Goal: Book appointment/travel/reservation

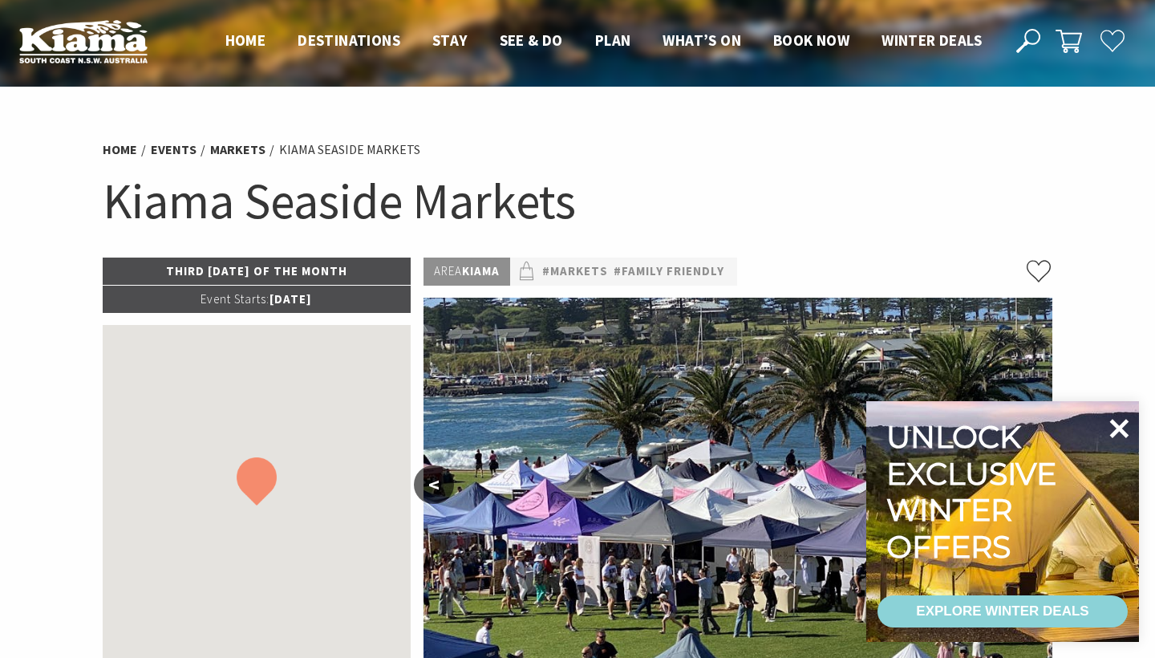
click at [1115, 437] on icon at bounding box center [1119, 428] width 38 height 38
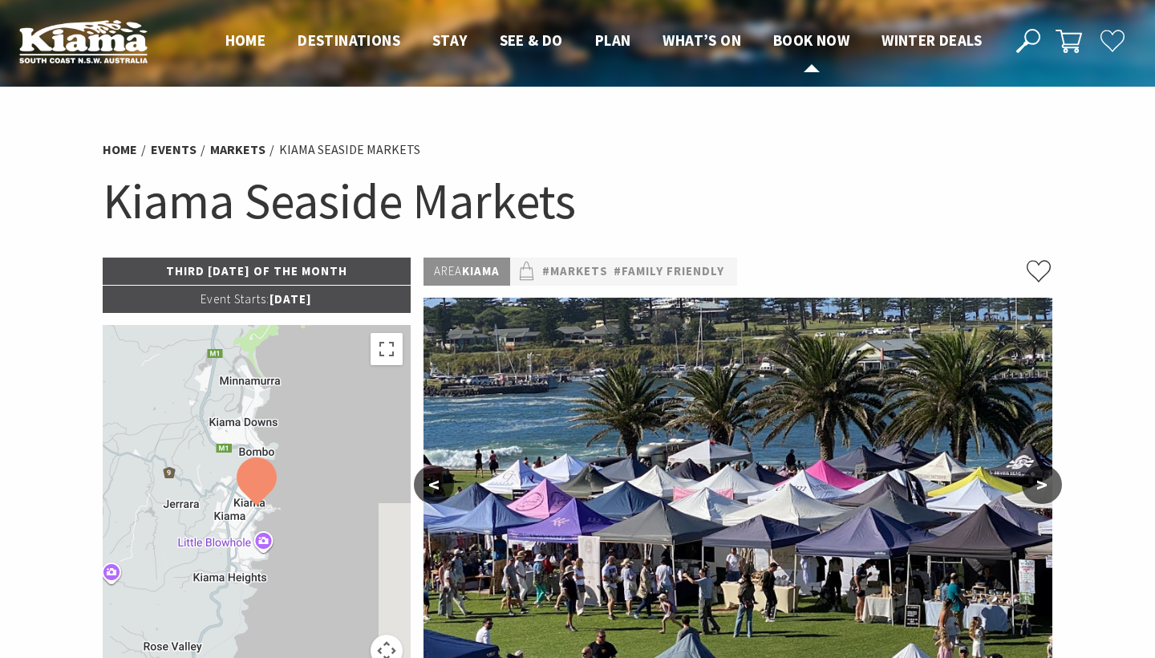
click at [819, 43] on span "Book now" at bounding box center [811, 39] width 76 height 19
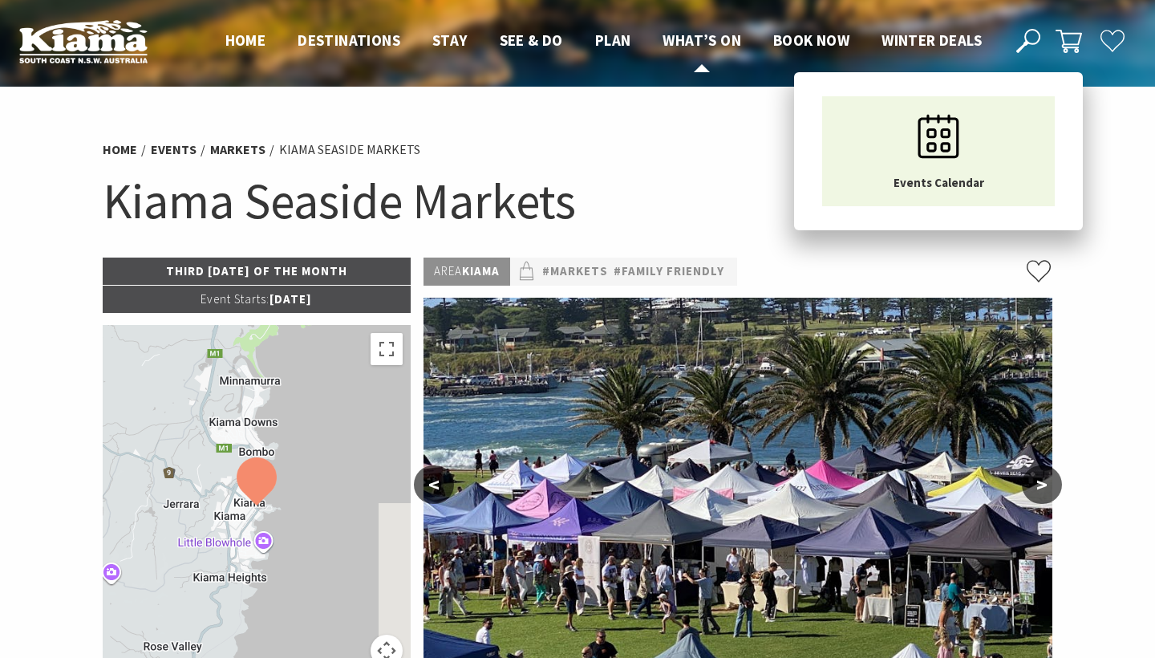
click at [691, 51] on link "What’s On" at bounding box center [702, 40] width 79 height 21
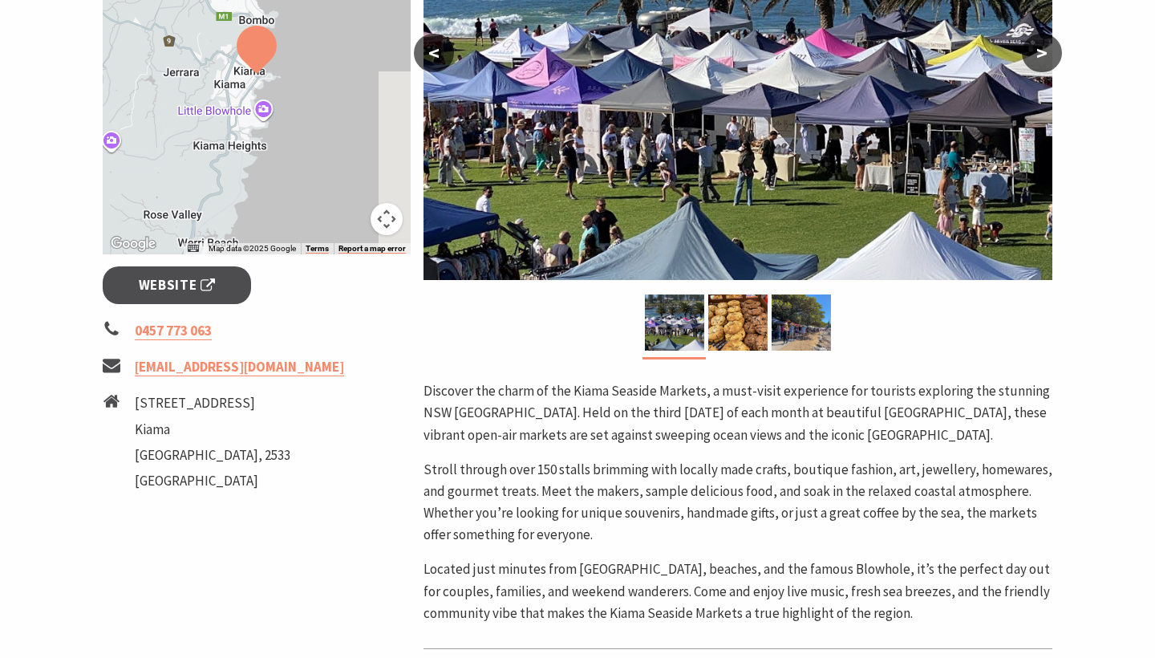
scroll to position [640, 0]
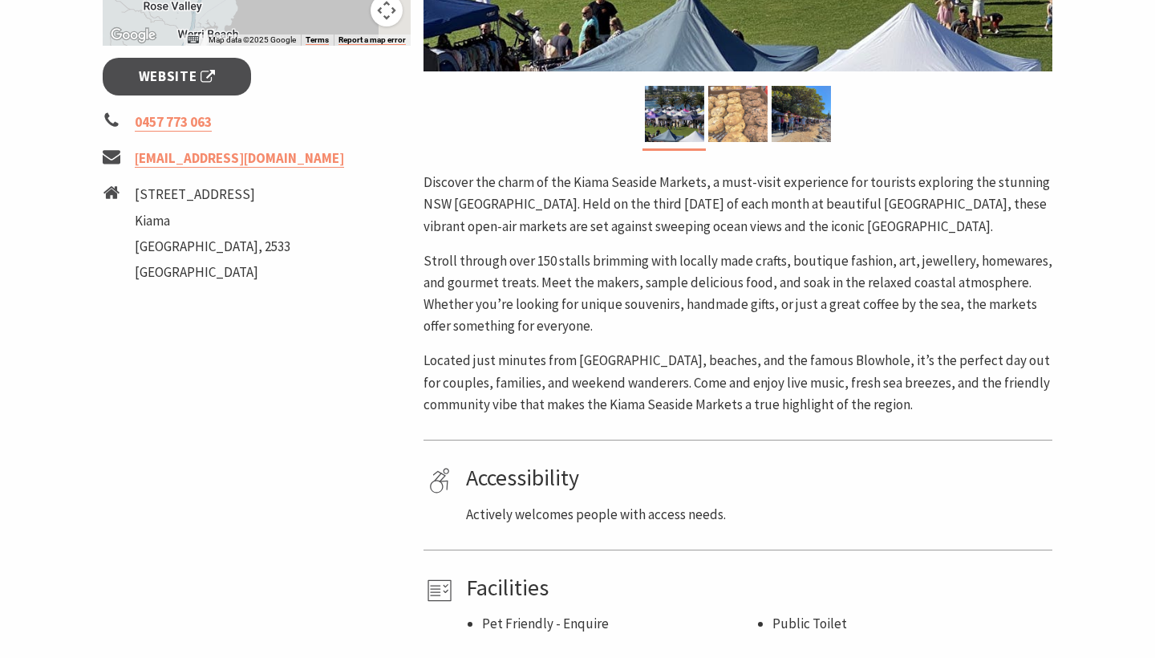
click at [733, 95] on img at bounding box center [737, 114] width 59 height 56
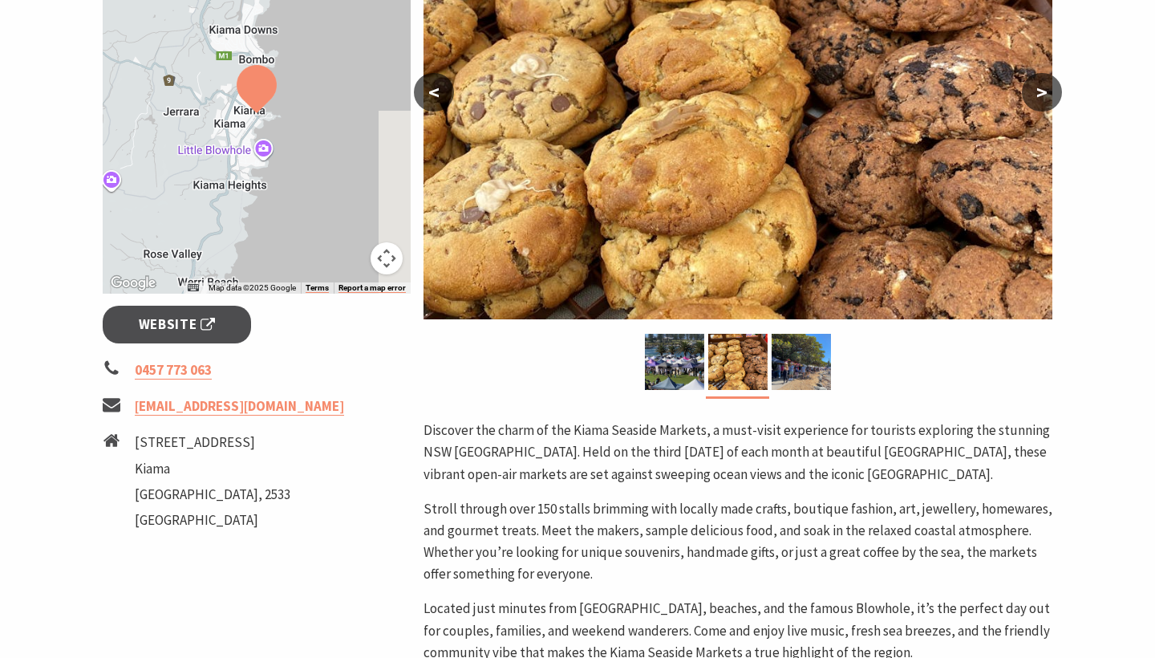
scroll to position [399, 0]
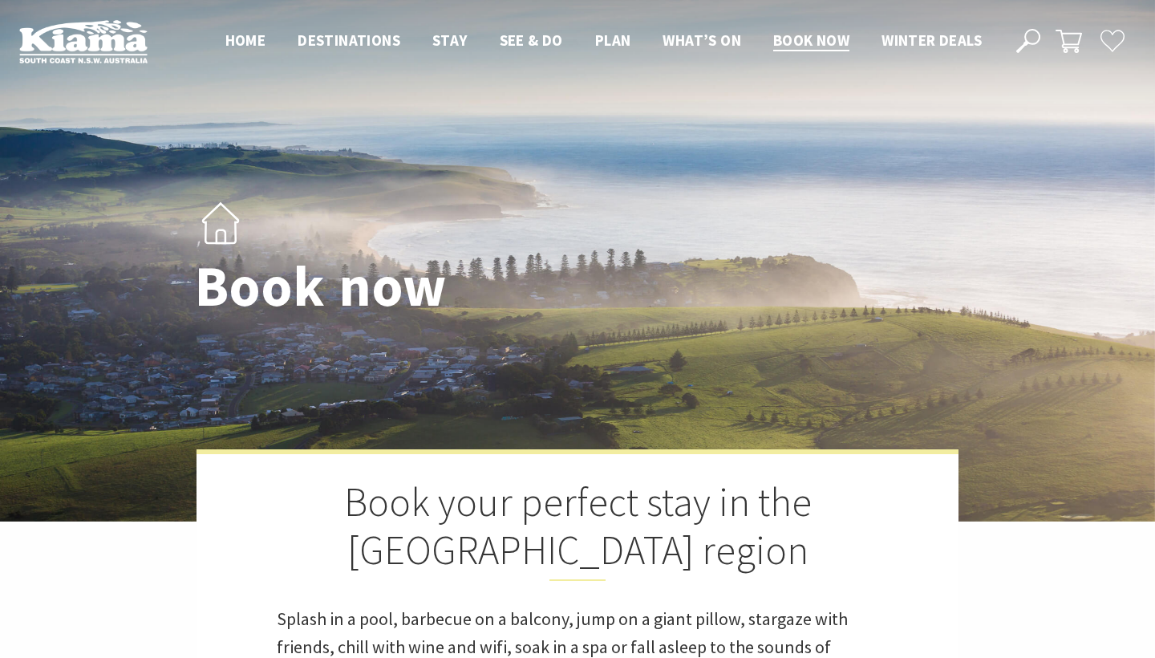
select select "3"
select select "2"
